Goal: Find specific page/section: Find specific page/section

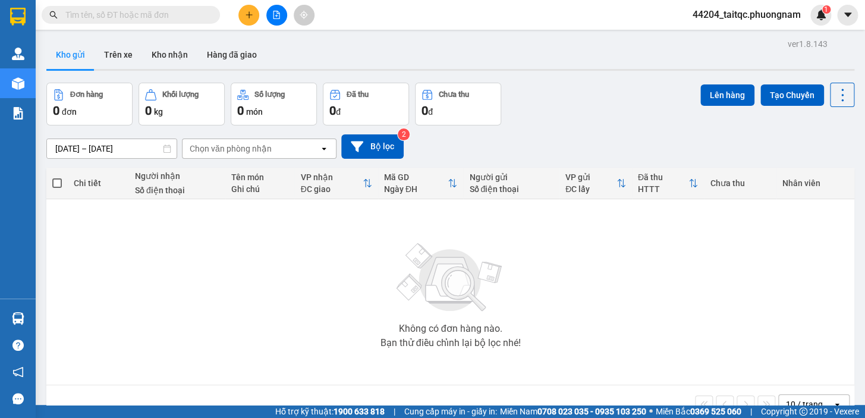
scroll to position [54, 0]
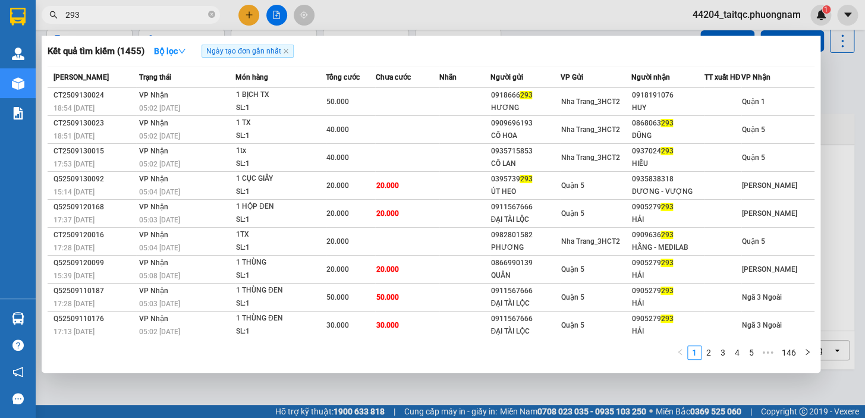
click at [95, 15] on input "293" at bounding box center [135, 14] width 140 height 13
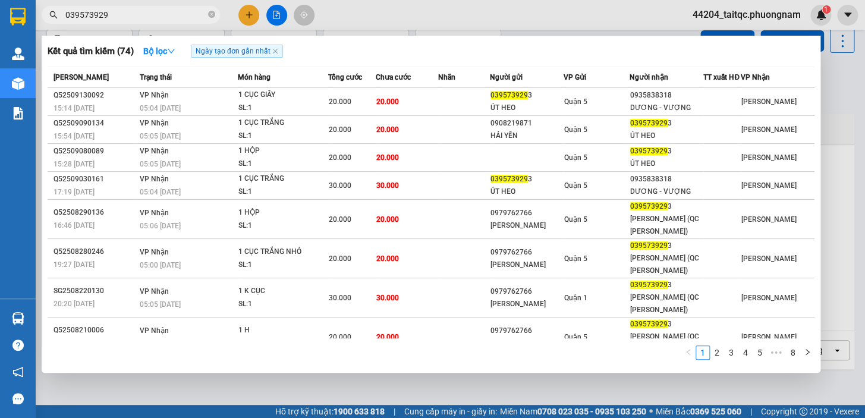
type input "0395739293"
click at [213, 11] on icon "close-circle" at bounding box center [211, 14] width 7 height 7
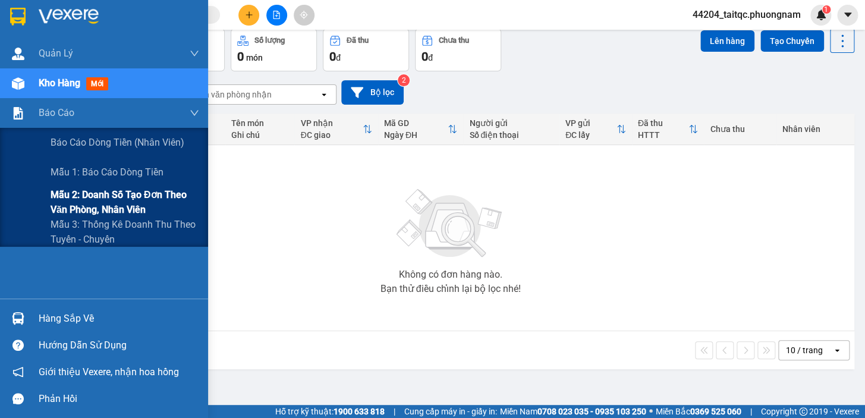
click at [112, 195] on span "Mẫu 2: Doanh số tạo đơn theo Văn phòng, nhân viên" at bounding box center [125, 202] width 149 height 30
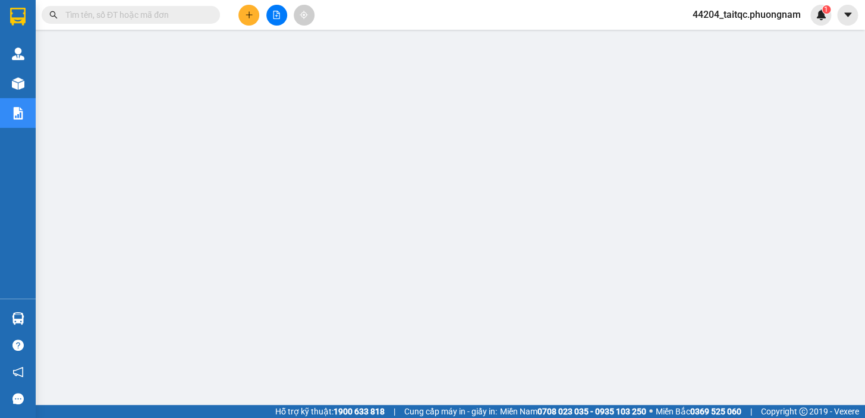
click at [119, 17] on input "text" at bounding box center [135, 14] width 140 height 13
paste input "0775702593"
type input "0775702593"
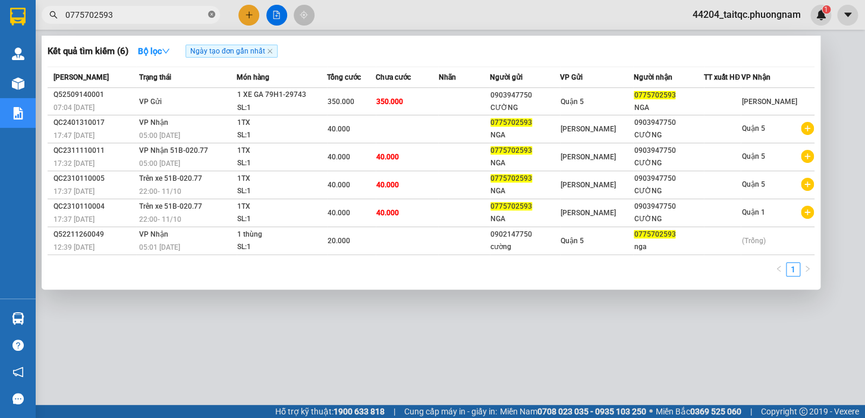
click at [214, 14] on icon "close-circle" at bounding box center [211, 14] width 7 height 7
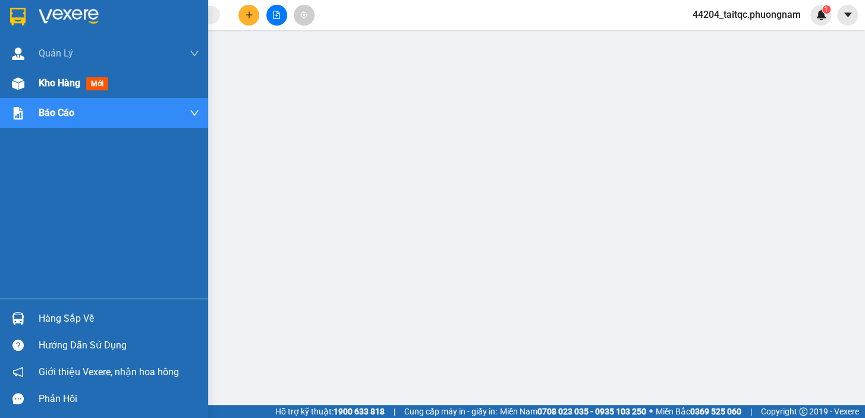
click at [61, 84] on span "Kho hàng" at bounding box center [60, 82] width 42 height 11
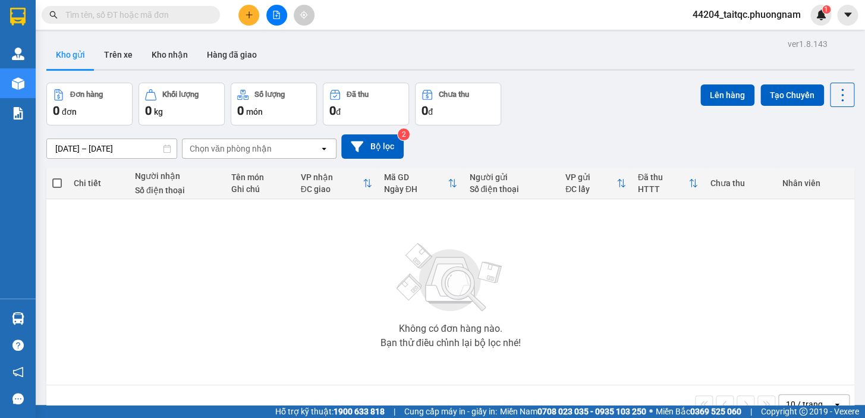
click at [153, 18] on input "text" at bounding box center [135, 14] width 140 height 13
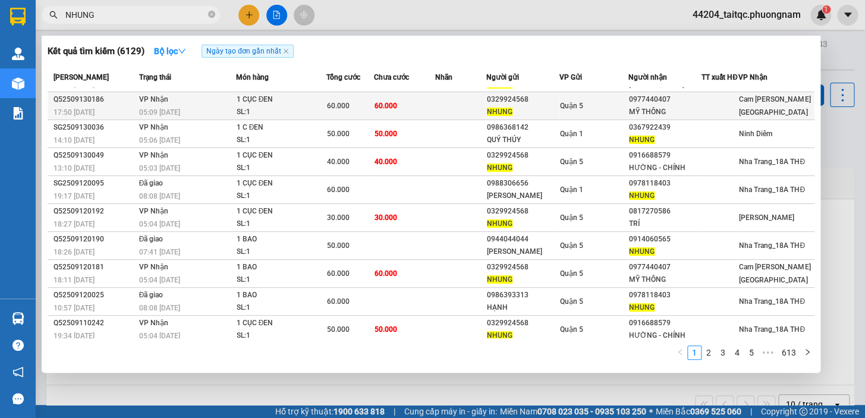
scroll to position [34, 0]
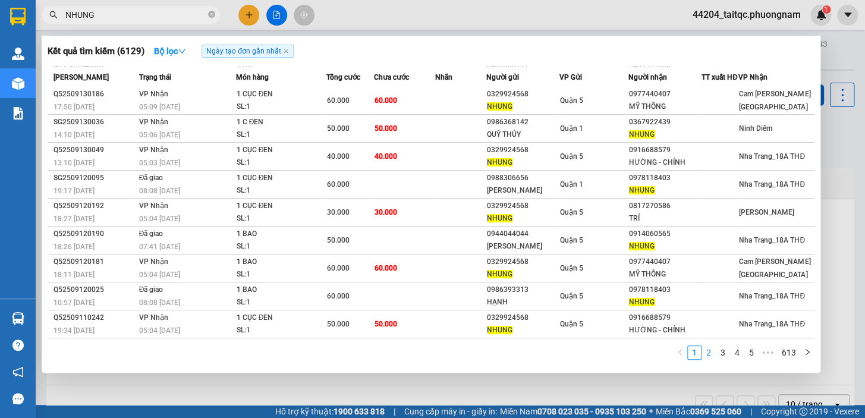
type input "NHUNG"
click at [701, 350] on li "2" at bounding box center [708, 352] width 14 height 14
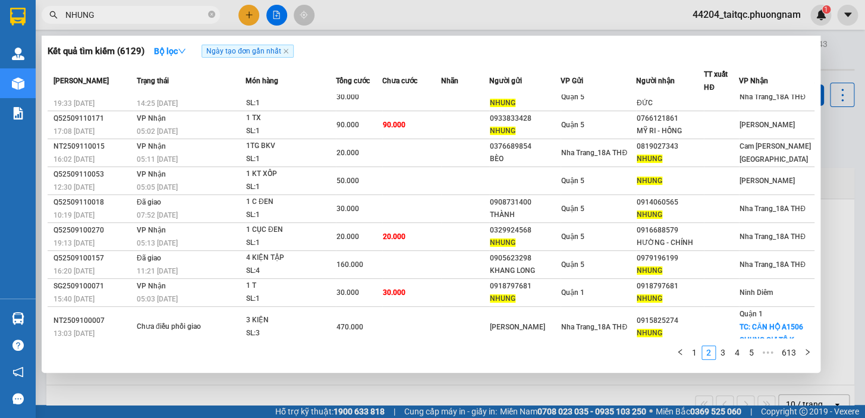
scroll to position [0, 0]
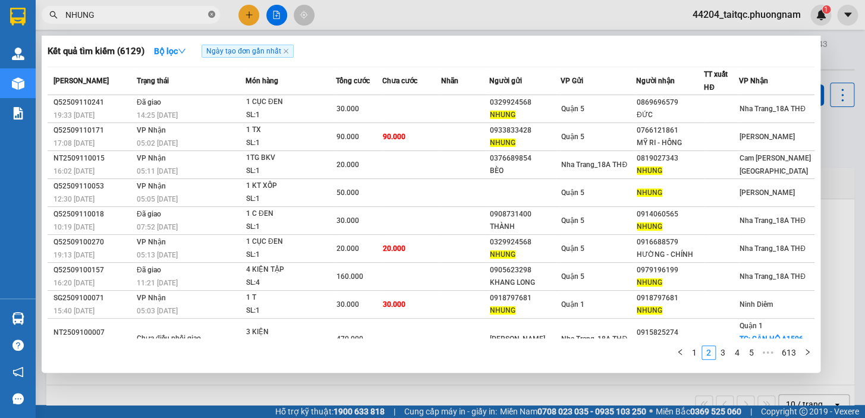
click at [213, 12] on icon "close-circle" at bounding box center [211, 14] width 7 height 7
